Goal: Information Seeking & Learning: Understand process/instructions

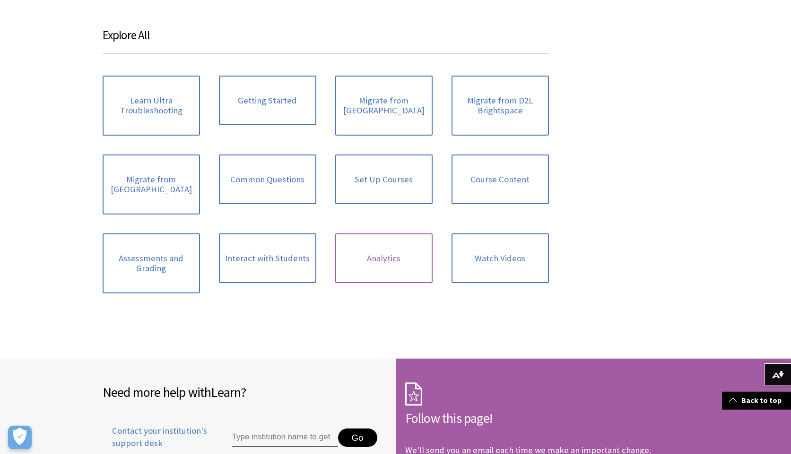
scroll to position [1214, 0]
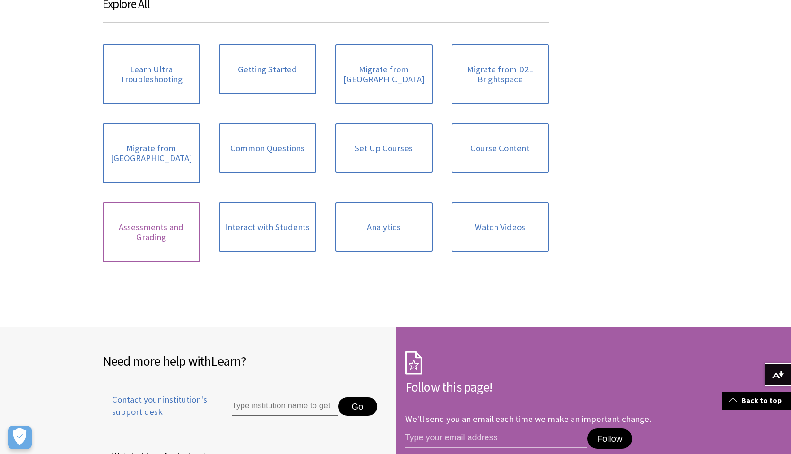
click at [170, 212] on link "Assessments and Grading" at bounding box center [151, 232] width 97 height 60
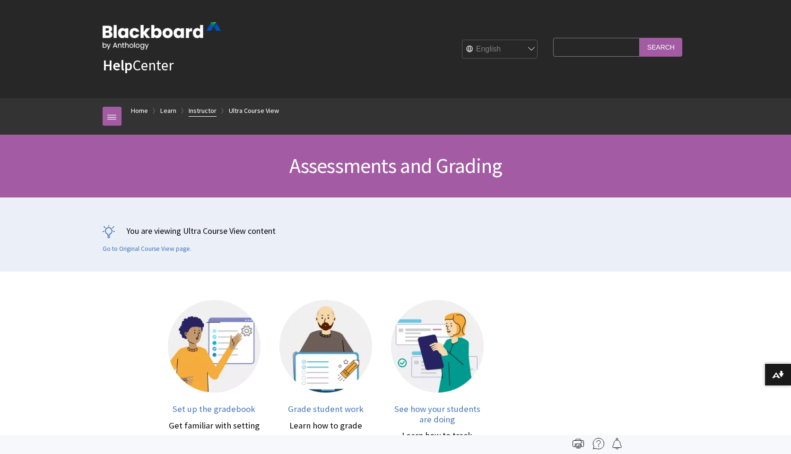
click at [208, 109] on link "Instructor" at bounding box center [203, 111] width 28 height 12
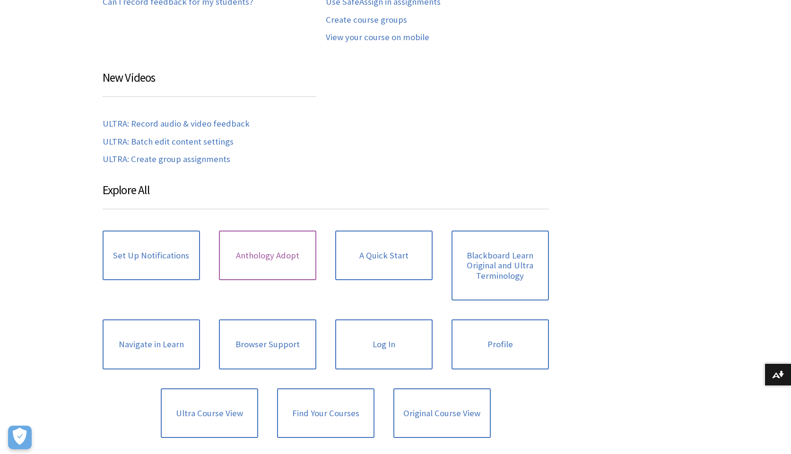
scroll to position [533, 0]
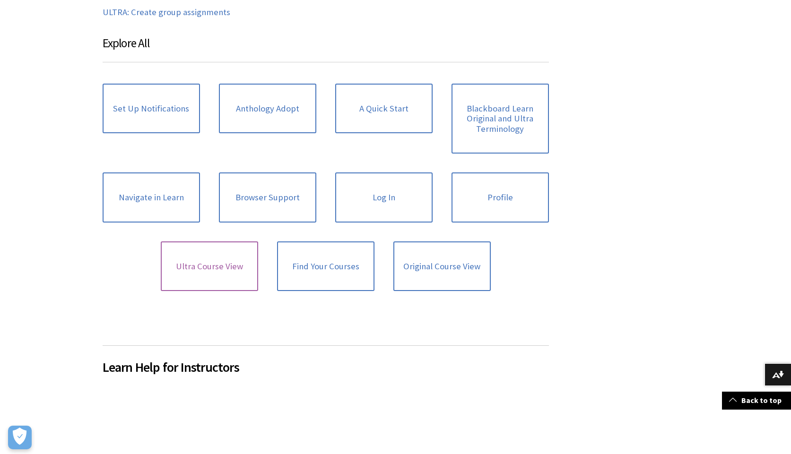
click at [207, 265] on link "Ultra Course View" at bounding box center [209, 267] width 97 height 50
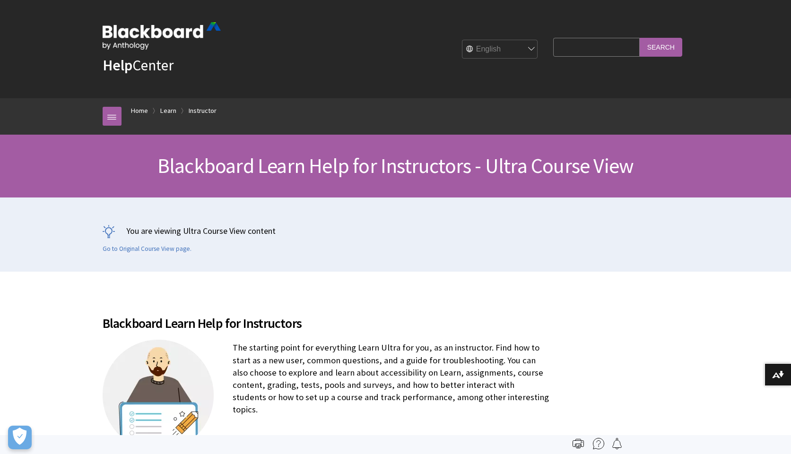
scroll to position [1144, 0]
click at [601, 47] on input "Search Query" at bounding box center [596, 47] width 86 height 18
type input "Export test"
click at [640, 38] on input "Search" at bounding box center [661, 47] width 43 height 18
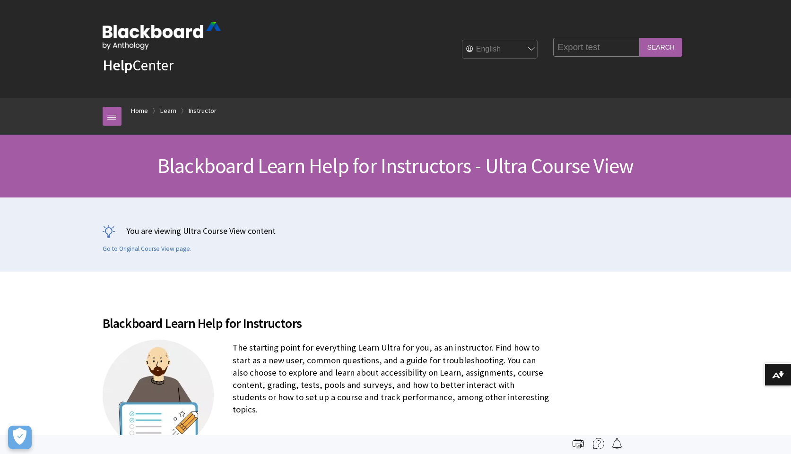
click at [655, 52] on input "Search" at bounding box center [661, 47] width 43 height 18
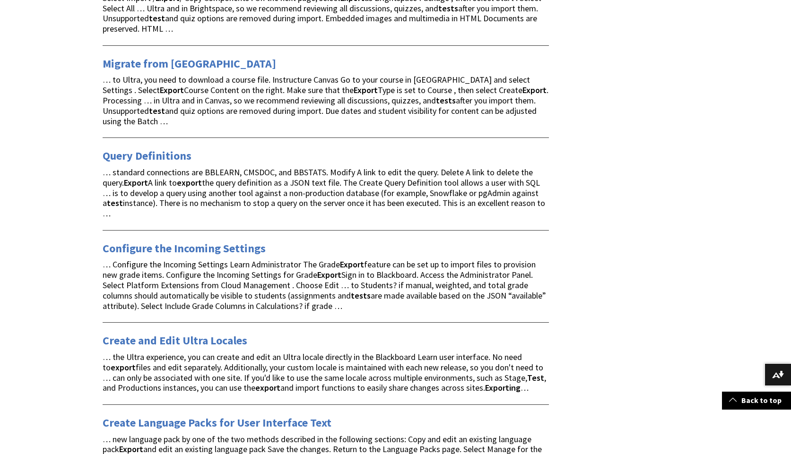
scroll to position [1081, 0]
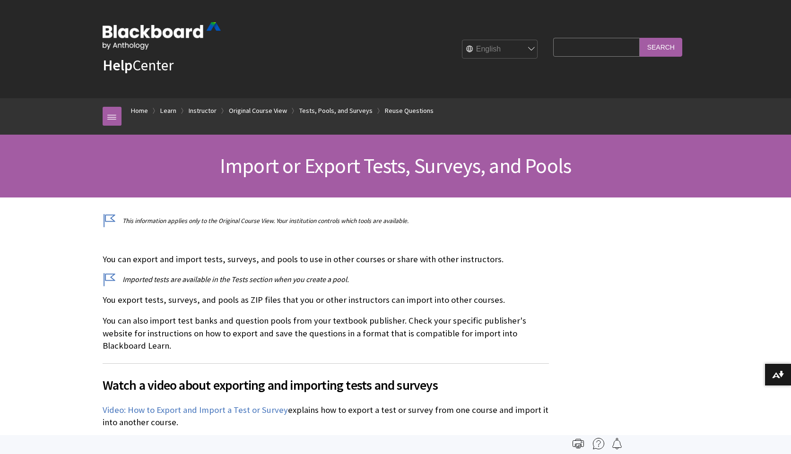
scroll to position [1590, 0]
click at [208, 111] on link "Instructor" at bounding box center [203, 111] width 28 height 12
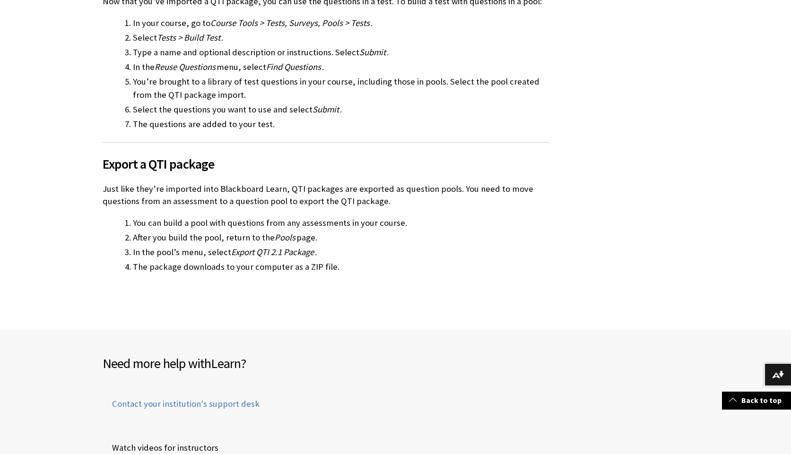
scroll to position [863, 0]
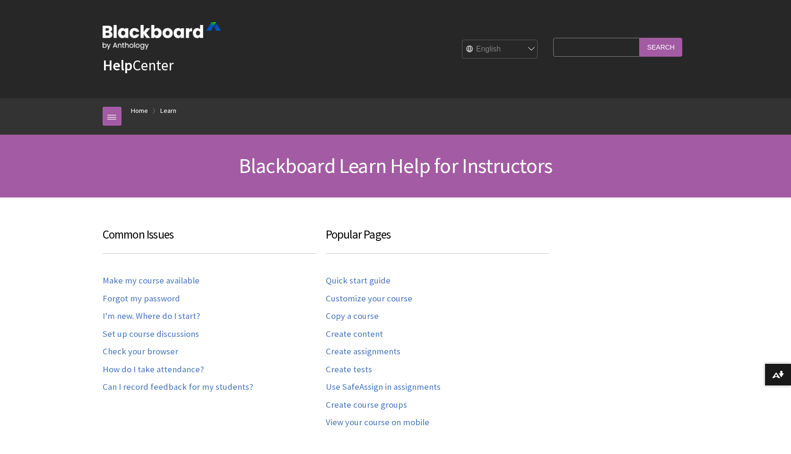
scroll to position [932, 0]
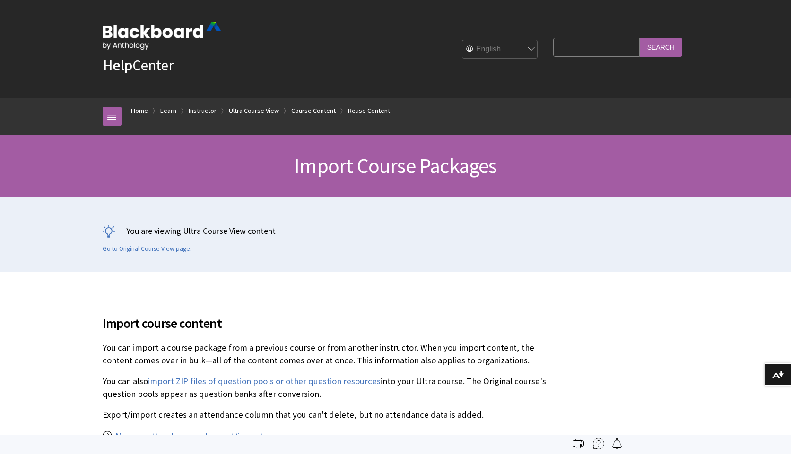
scroll to position [1537, 0]
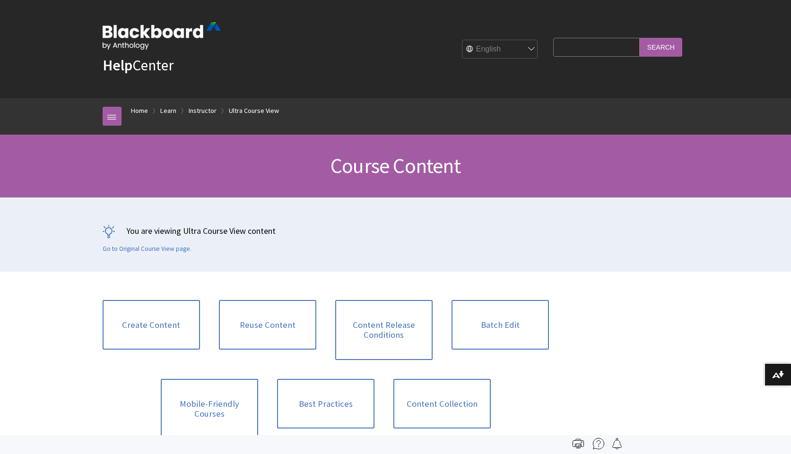
scroll to position [1310, 0]
click at [510, 269] on div "You are viewing Ultra Course View content Go to Original Course View page." at bounding box center [395, 235] width 605 height 74
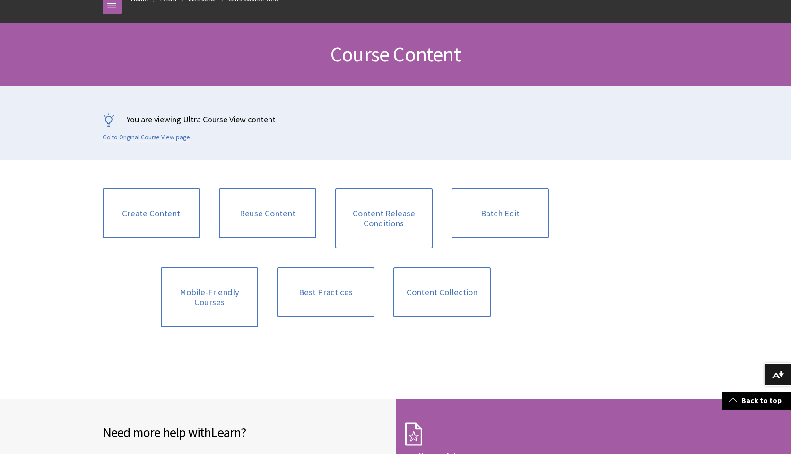
scroll to position [140, 0]
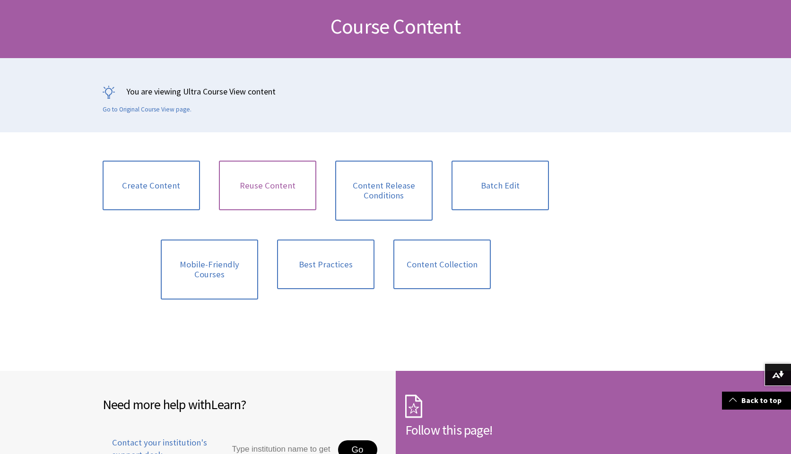
click at [272, 181] on link "Reuse Content" at bounding box center [267, 186] width 97 height 50
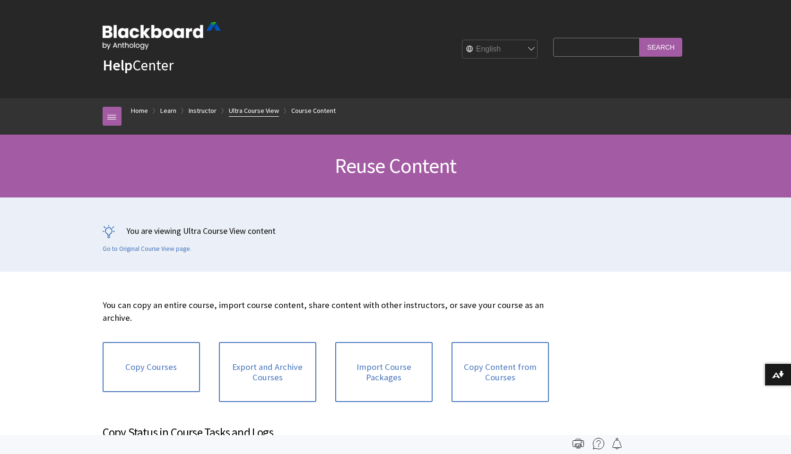
click at [255, 113] on link "Ultra Course View" at bounding box center [254, 111] width 50 height 12
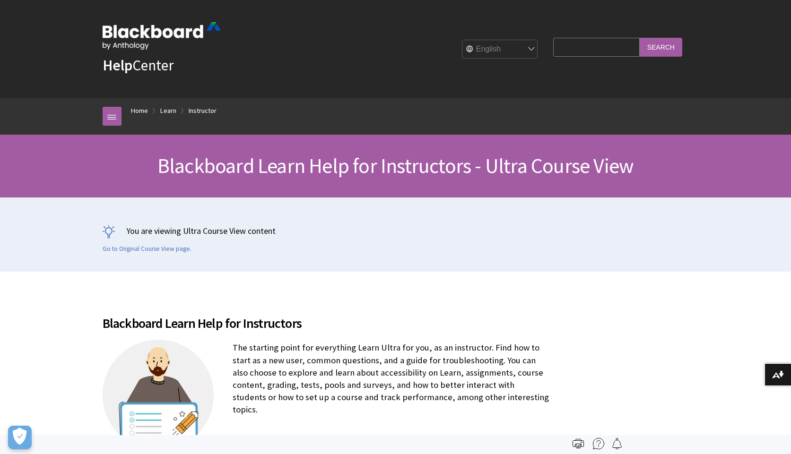
scroll to position [1144, 0]
click at [628, 47] on input "Search Query" at bounding box center [596, 47] width 86 height 18
type input "Export test"
click at [640, 38] on input "Search" at bounding box center [661, 47] width 43 height 18
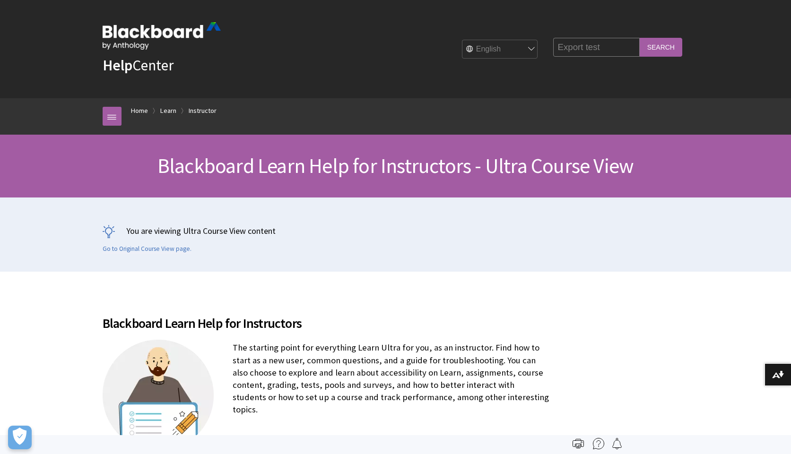
click at [674, 41] on input "Search" at bounding box center [661, 47] width 43 height 18
click at [672, 43] on input "Search" at bounding box center [661, 47] width 43 height 18
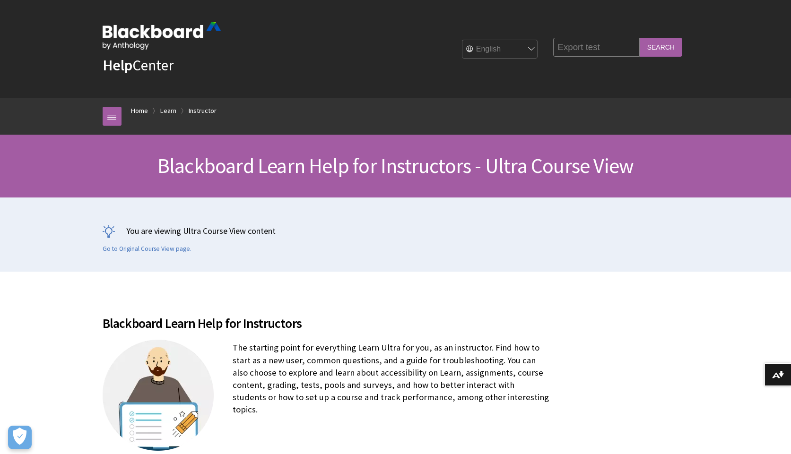
scroll to position [174, 0]
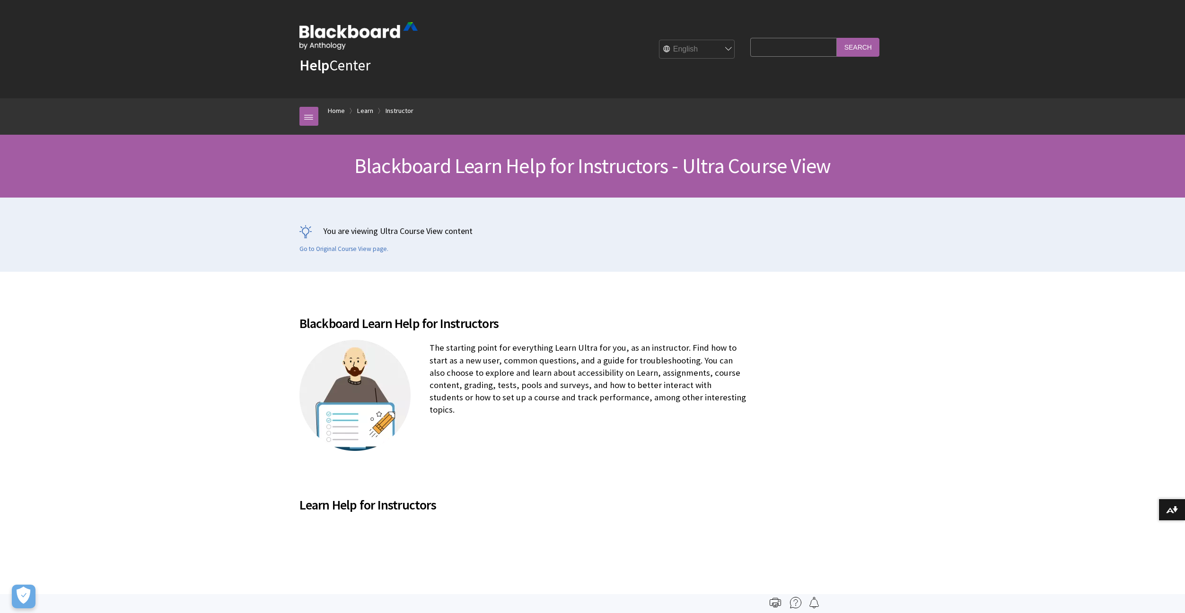
scroll to position [1144, 0]
click at [791, 48] on input "Search Query" at bounding box center [793, 47] width 86 height 18
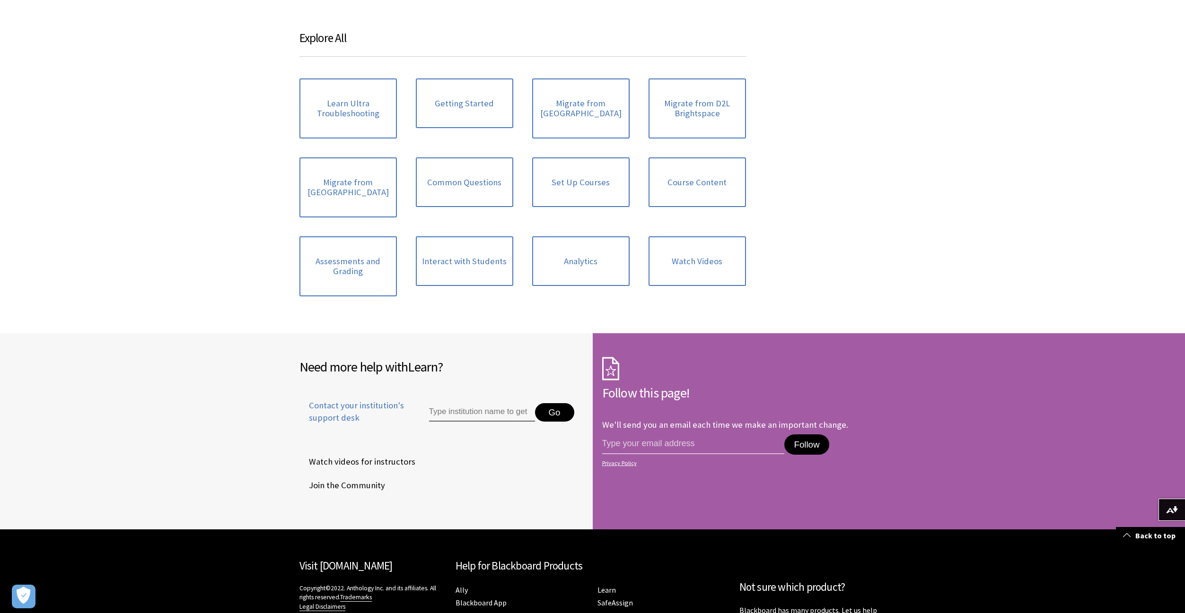
scroll to position [1177, 0]
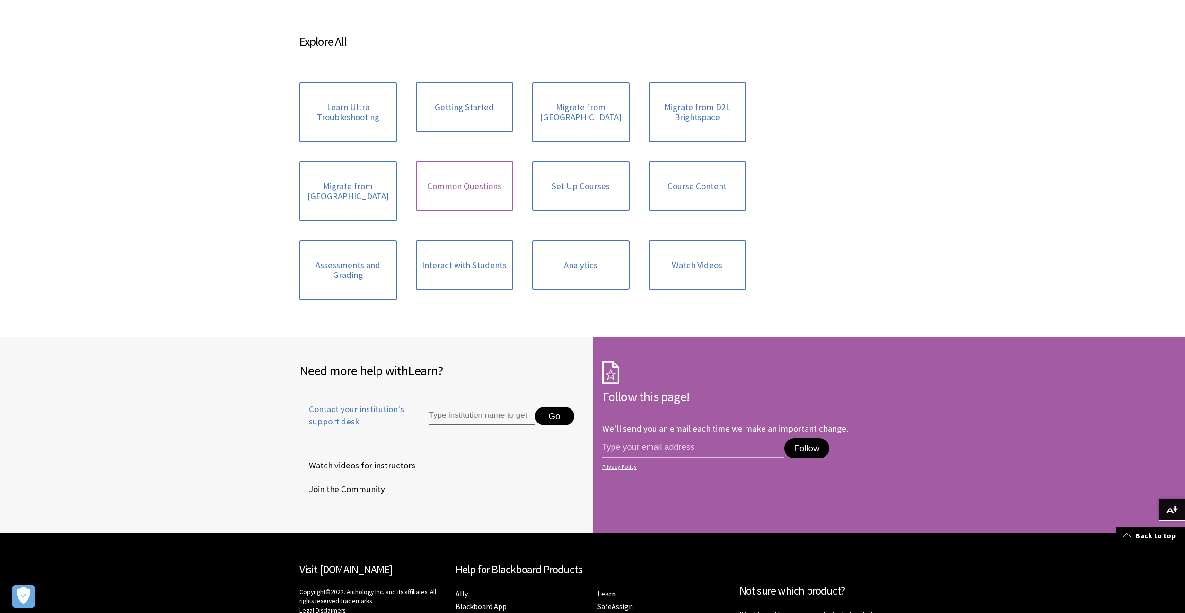
click at [461, 185] on link "Common Questions" at bounding box center [464, 186] width 97 height 50
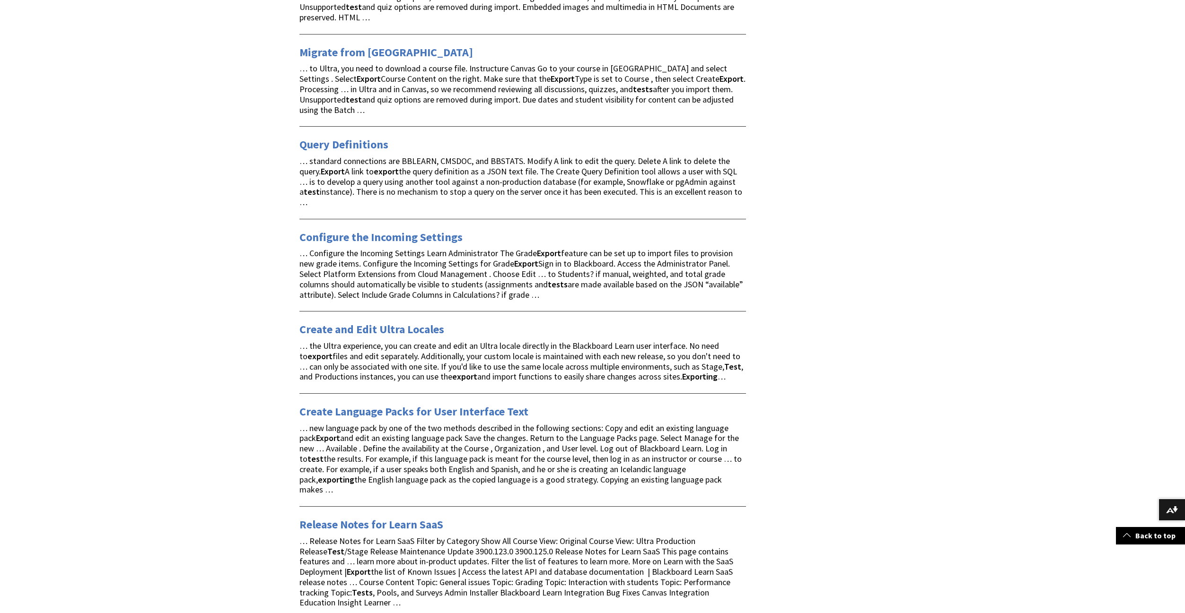
scroll to position [1081, 0]
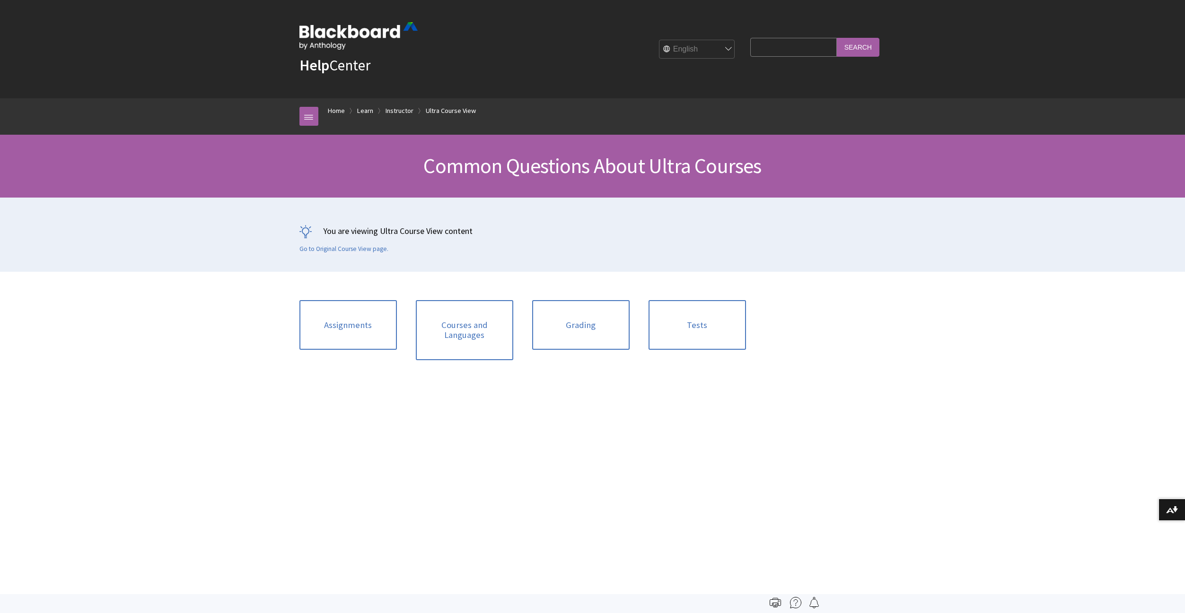
scroll to position [1259, 0]
click at [699, 335] on link "Tests" at bounding box center [696, 325] width 97 height 50
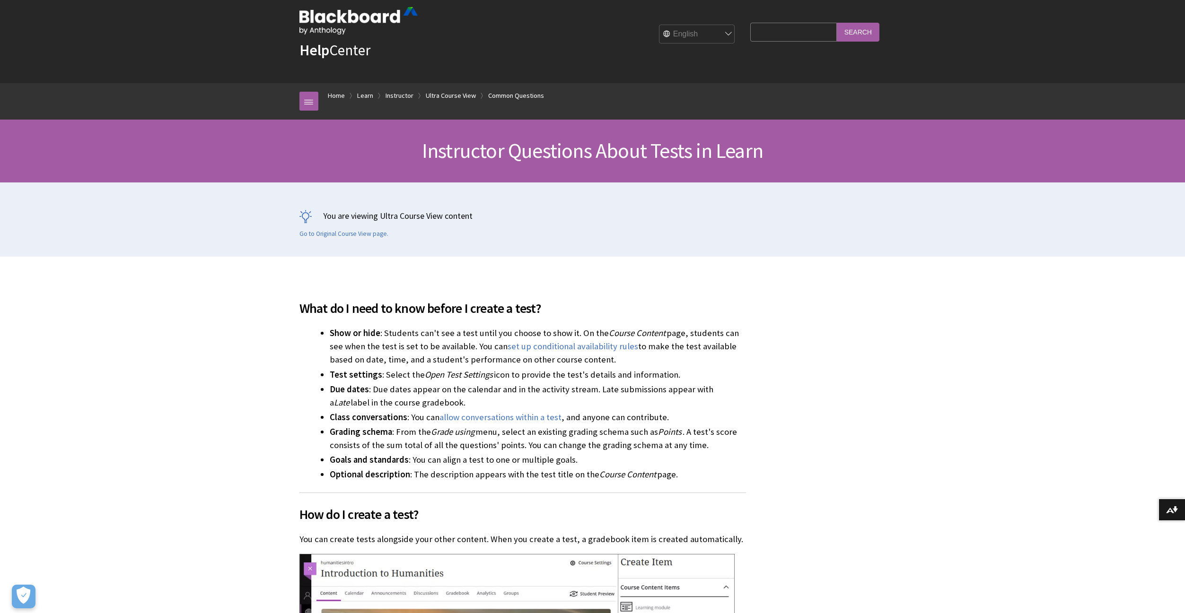
scroll to position [22, 0]
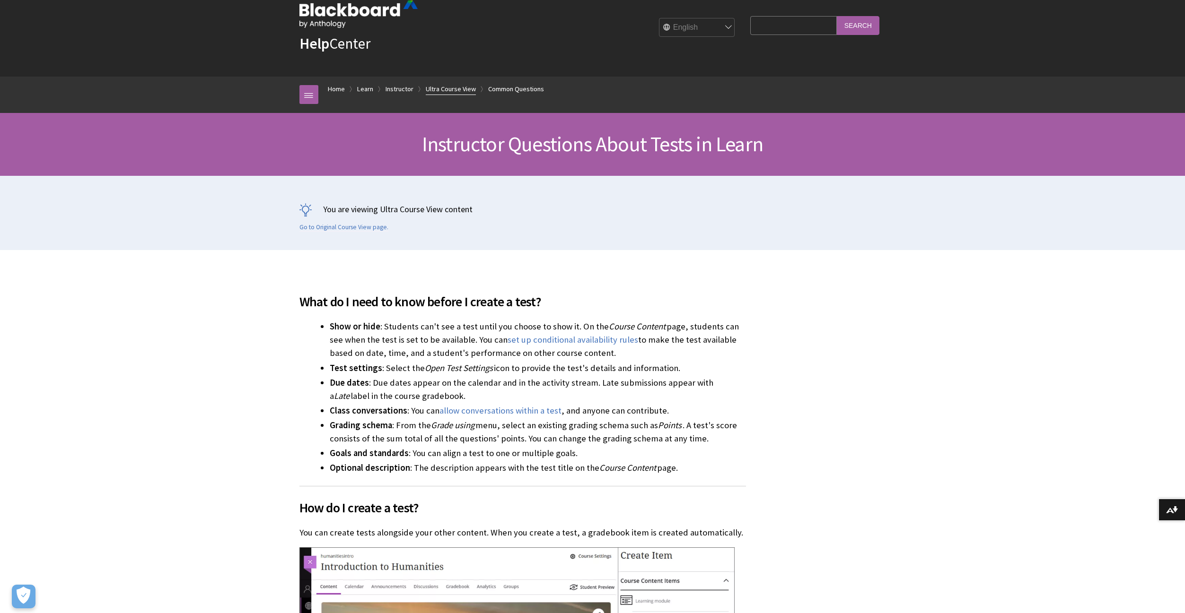
click at [458, 91] on link "Ultra Course View" at bounding box center [451, 89] width 50 height 12
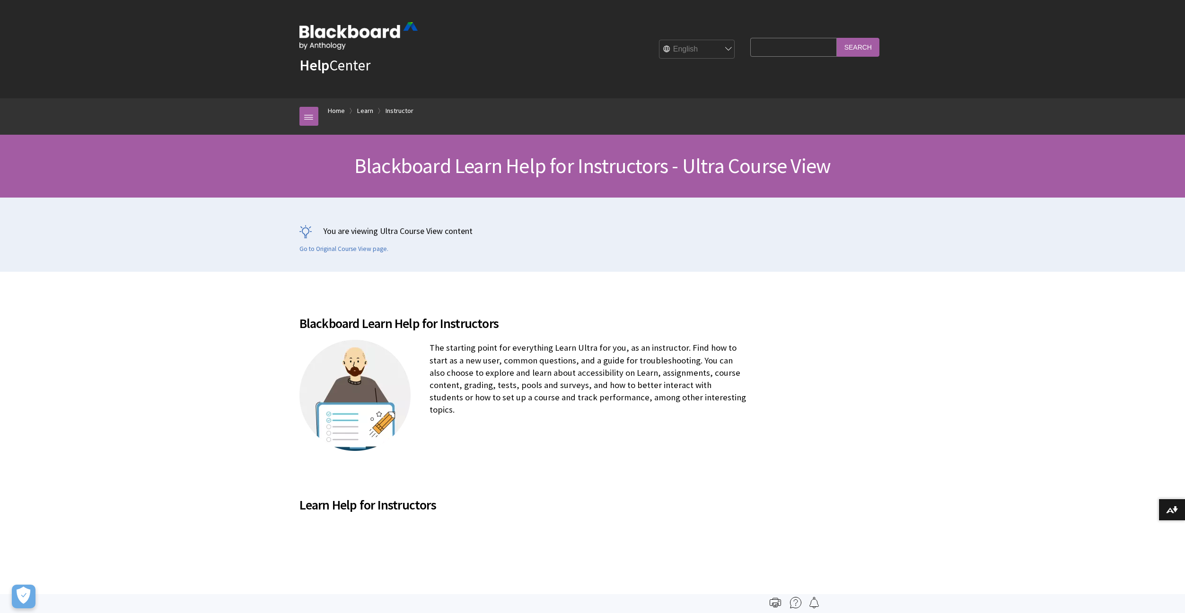
click at [773, 44] on input "Search Query" at bounding box center [793, 47] width 86 height 18
type input "Export a test"
click at [837, 38] on input "Search" at bounding box center [858, 47] width 43 height 18
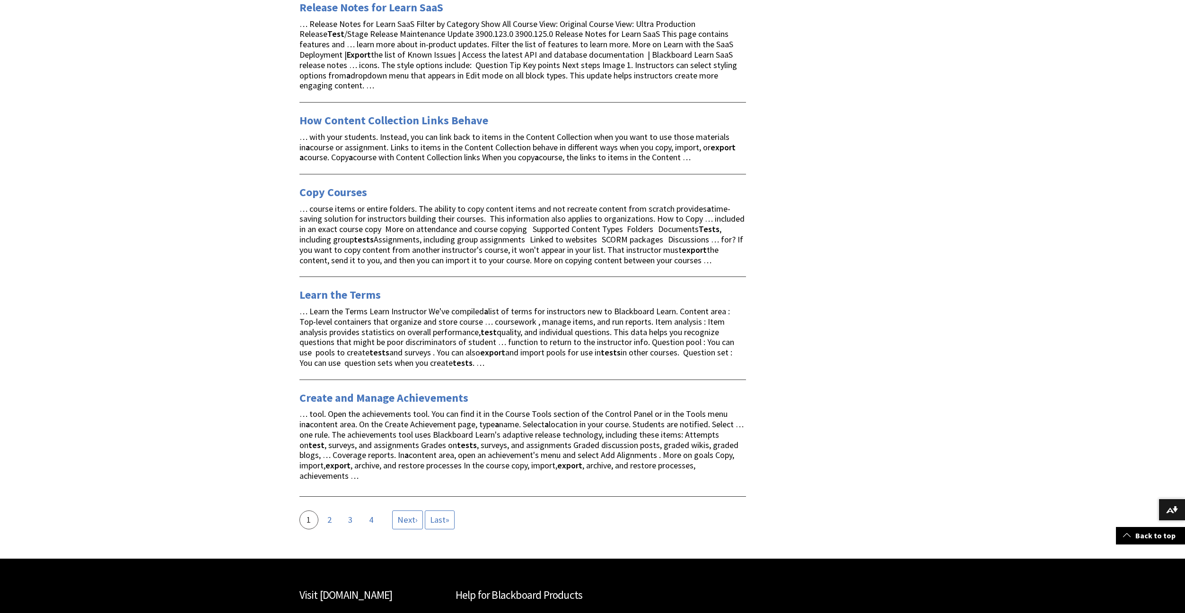
scroll to position [1738, 0]
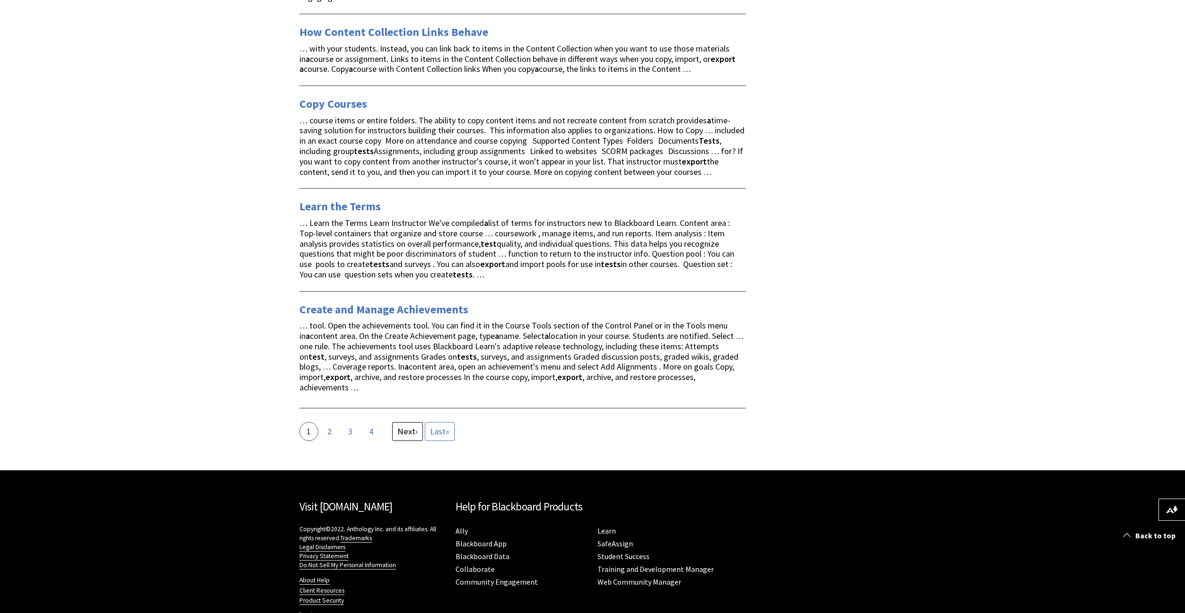
click at [418, 422] on link "Next page Next ›" at bounding box center [407, 431] width 31 height 19
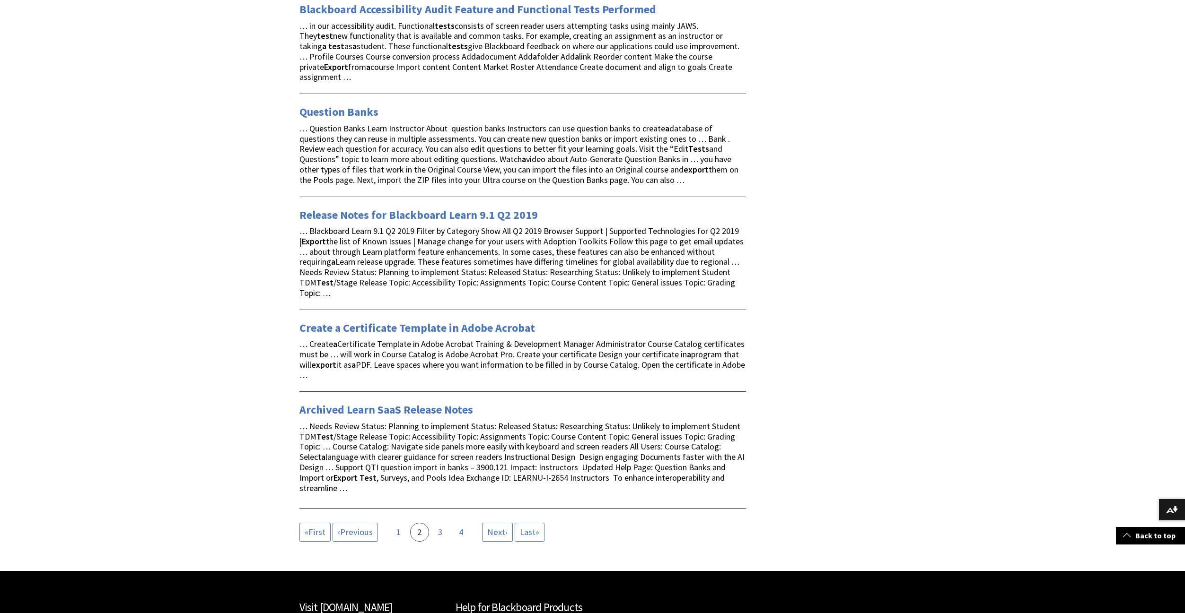
scroll to position [1713, 0]
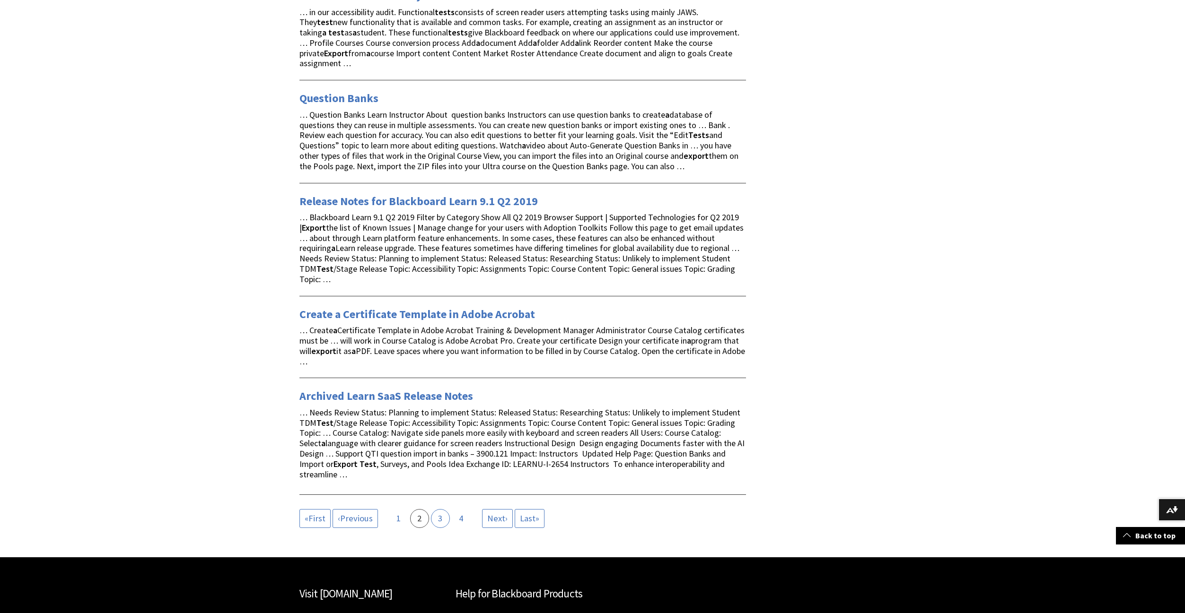
click at [441, 509] on link "Page 3" at bounding box center [440, 518] width 19 height 19
